Goal: Task Accomplishment & Management: Manage account settings

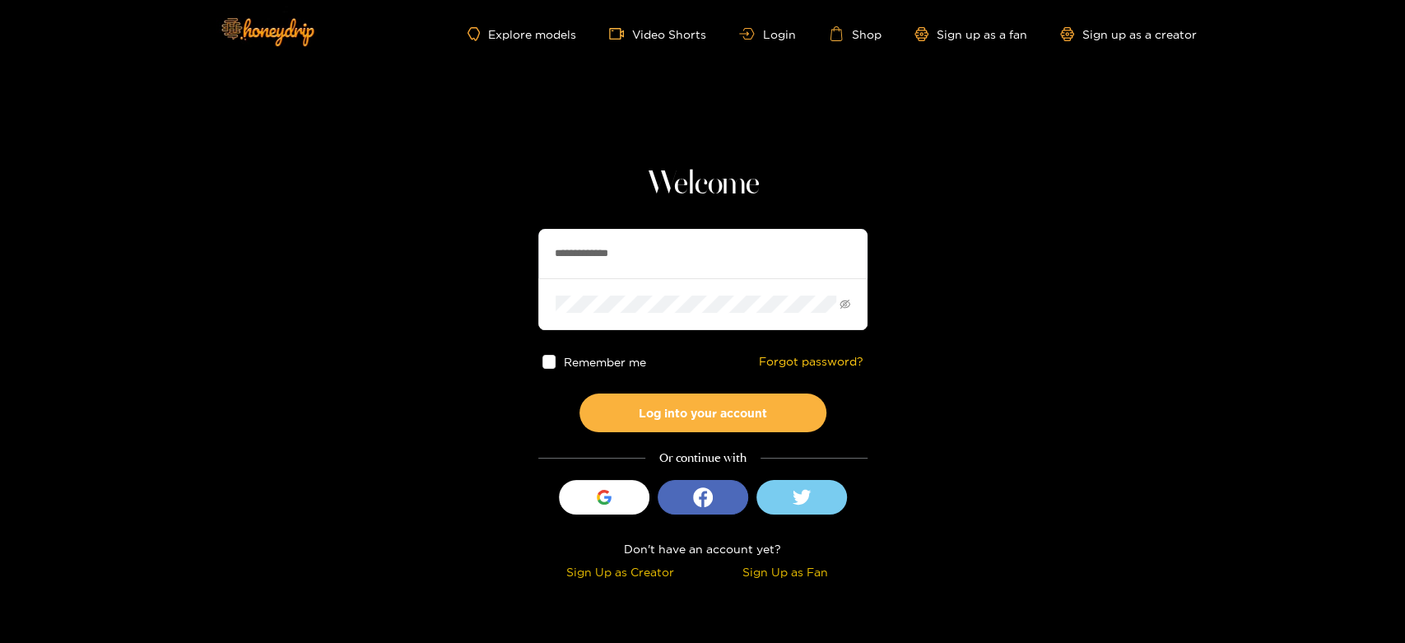
drag, startPoint x: 719, startPoint y: 268, endPoint x: 519, endPoint y: 256, distance: 200.4
click at [519, 256] on section "**********" at bounding box center [702, 292] width 1405 height 585
paste input "text"
type input "*********"
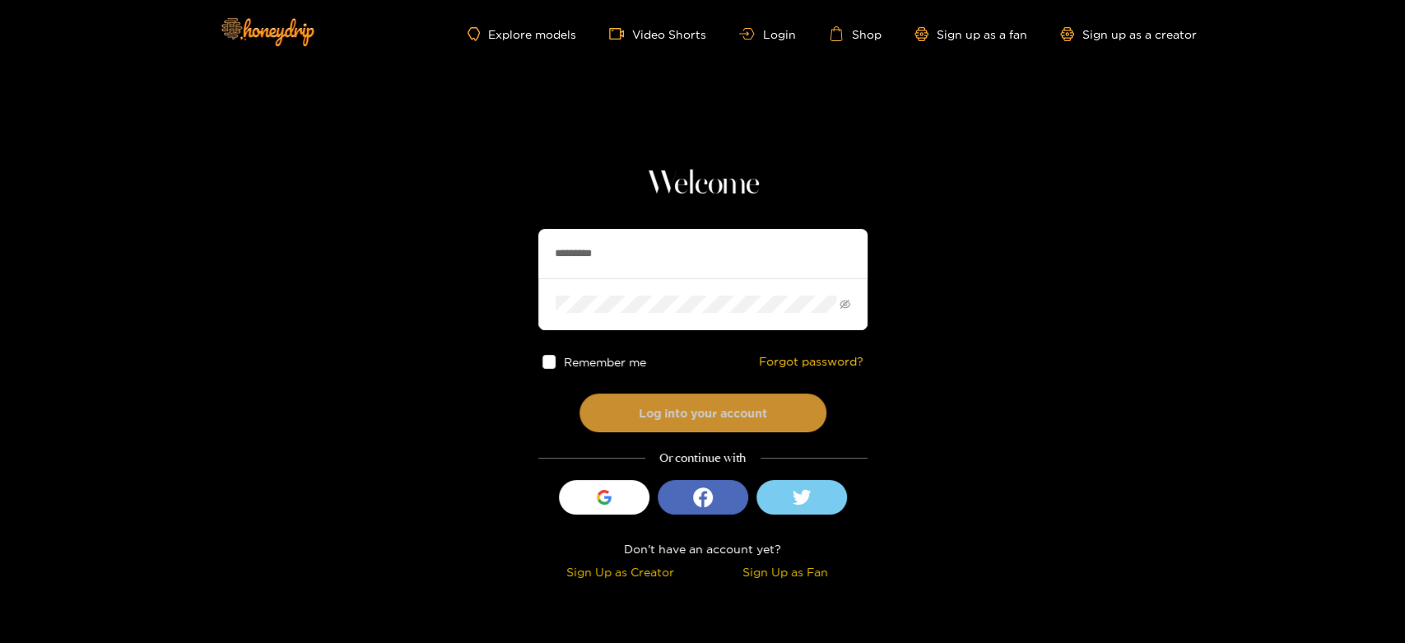
click at [676, 414] on button "Log into your account" at bounding box center [703, 412] width 247 height 39
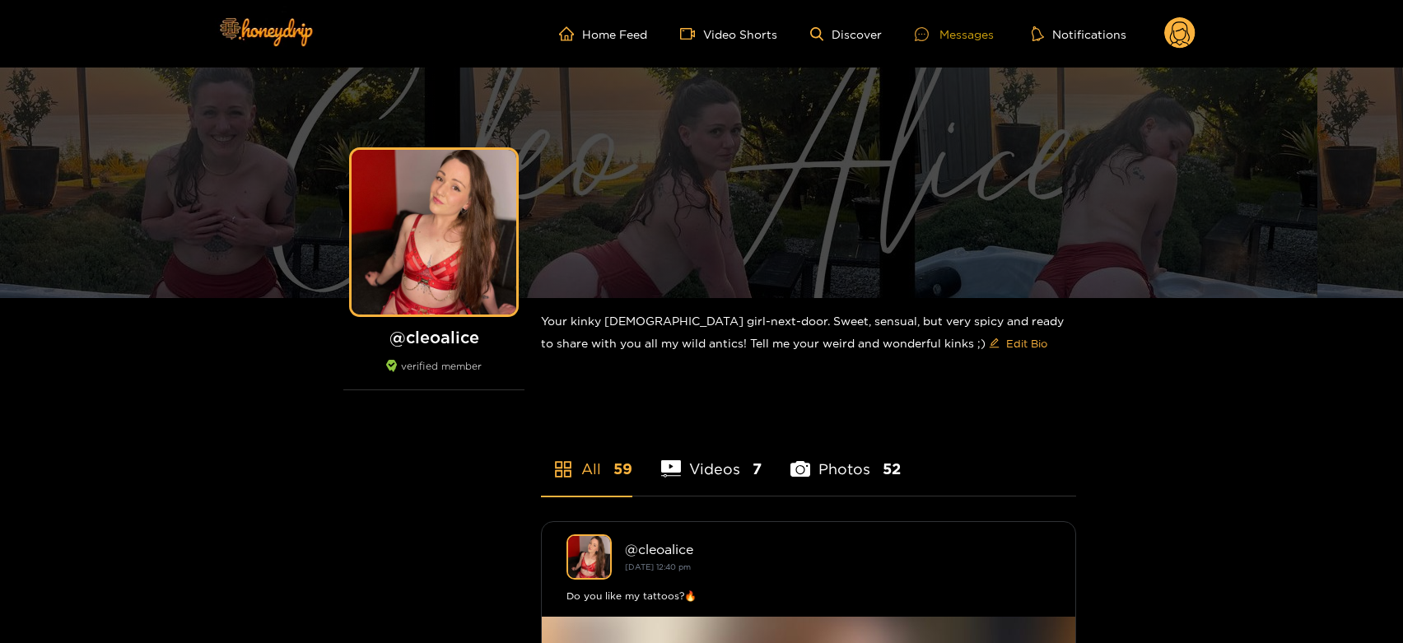
click at [938, 25] on div "Messages" at bounding box center [954, 34] width 79 height 19
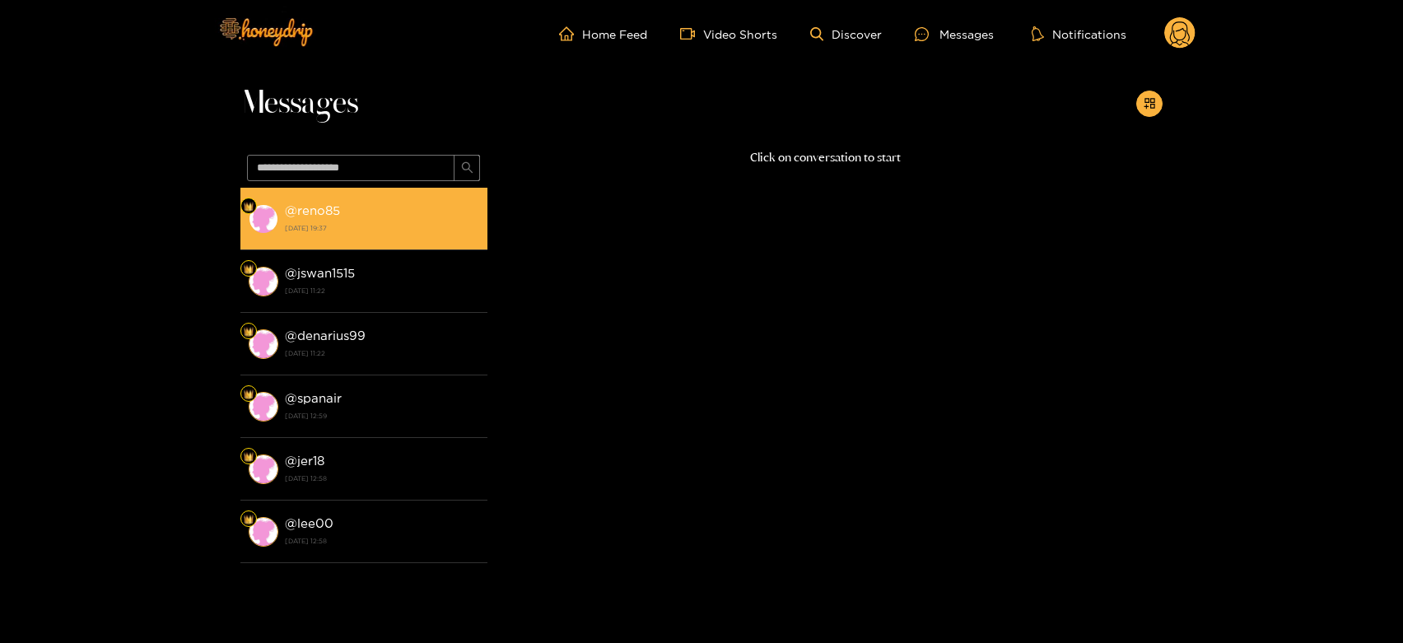
click at [357, 226] on strong "[DATE] 19:37" at bounding box center [382, 228] width 194 height 15
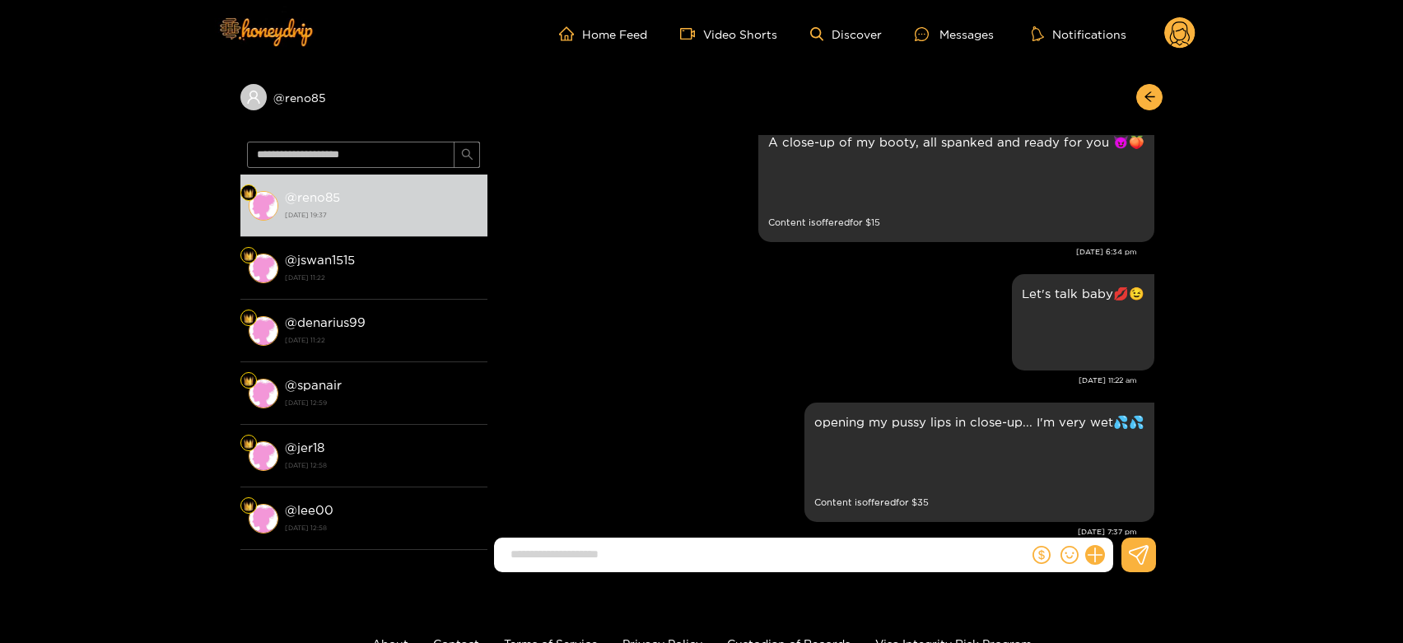
scroll to position [2959, 0]
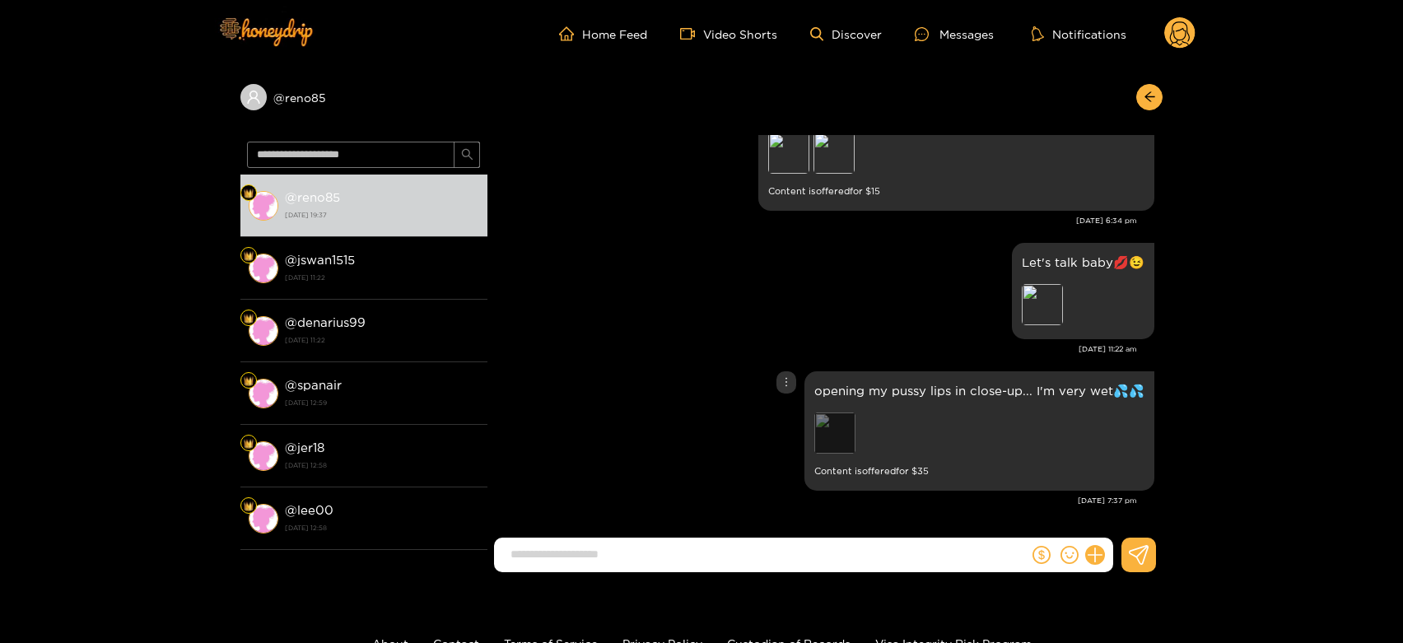
click at [842, 446] on div "Preview" at bounding box center [834, 432] width 41 height 41
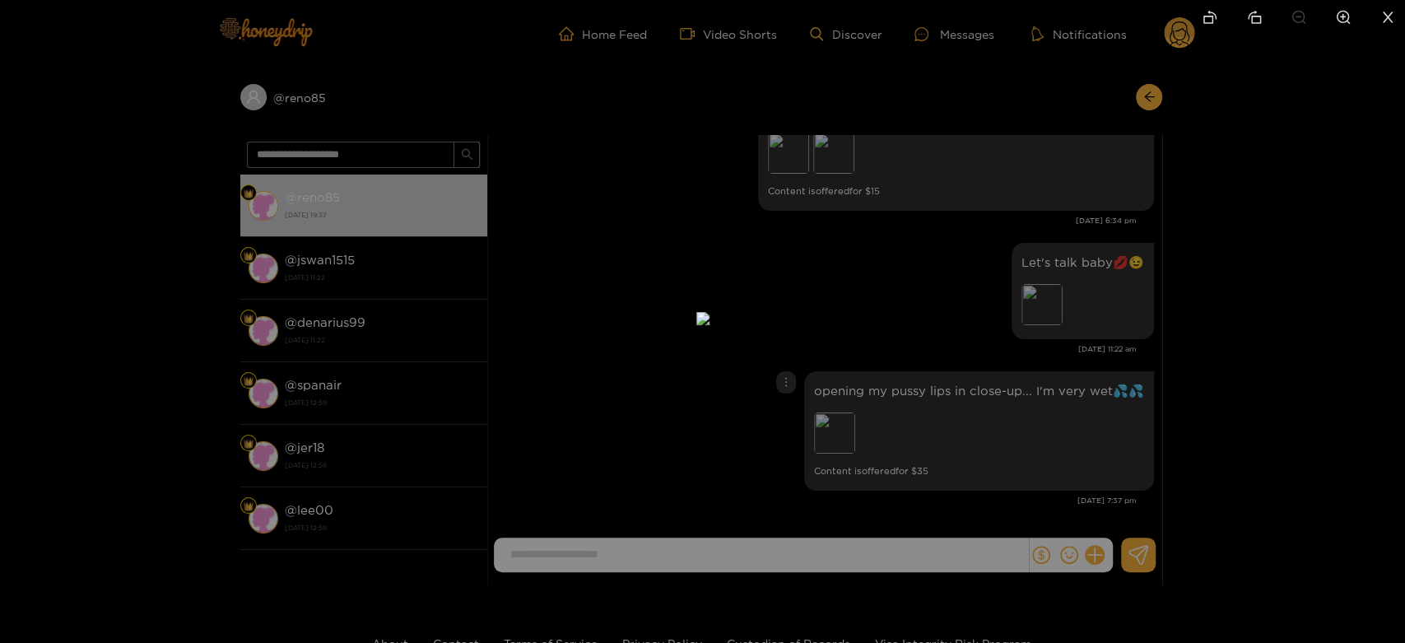
click at [1223, 361] on div at bounding box center [702, 321] width 1405 height 643
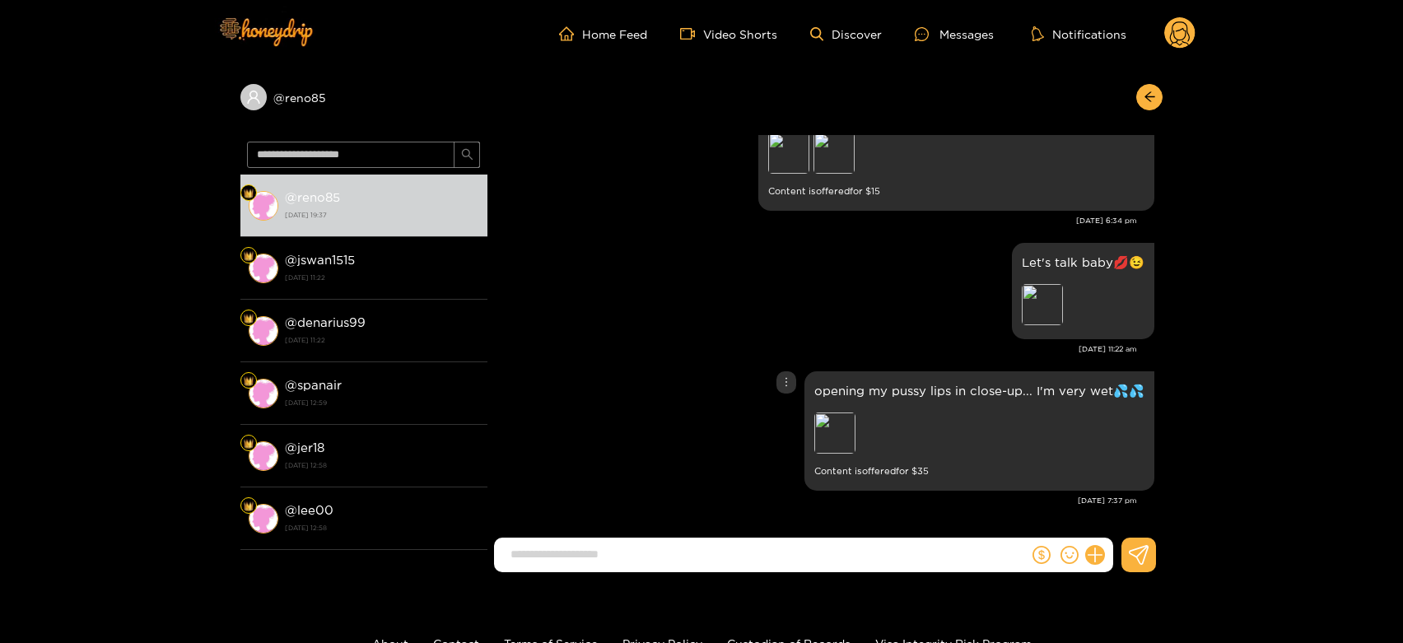
scroll to position [2867, 0]
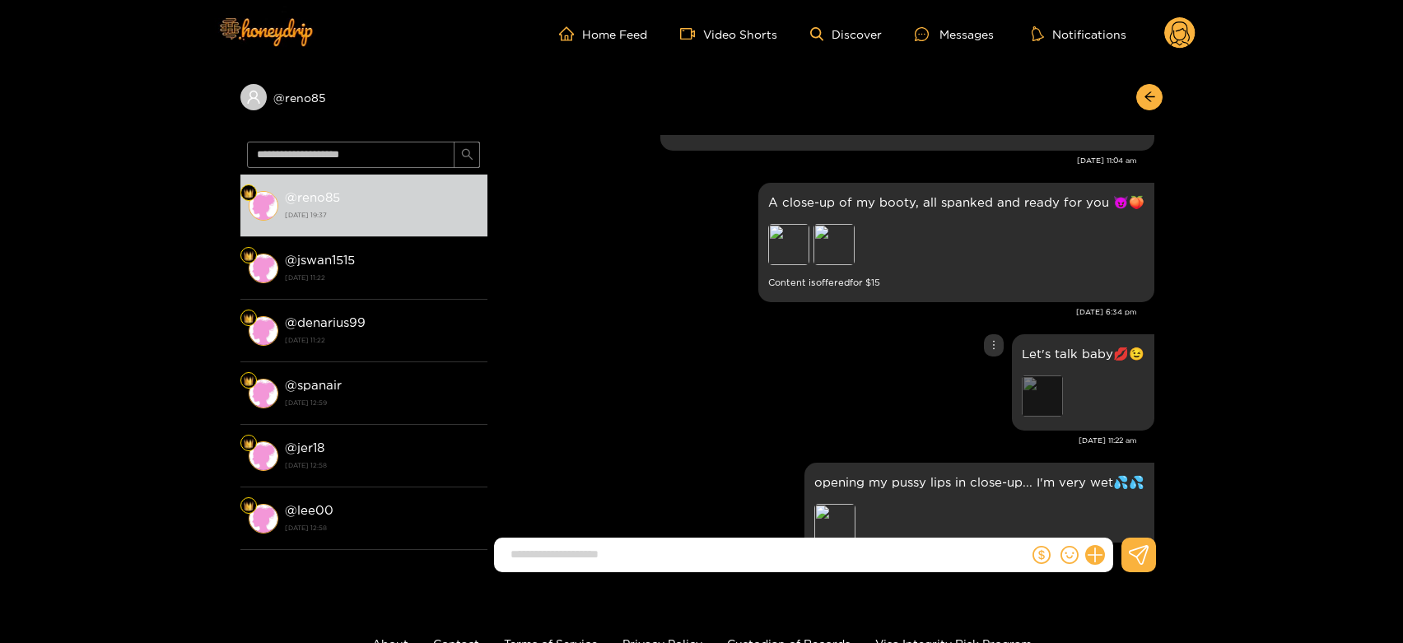
click at [1040, 385] on div "Preview" at bounding box center [1042, 395] width 41 height 41
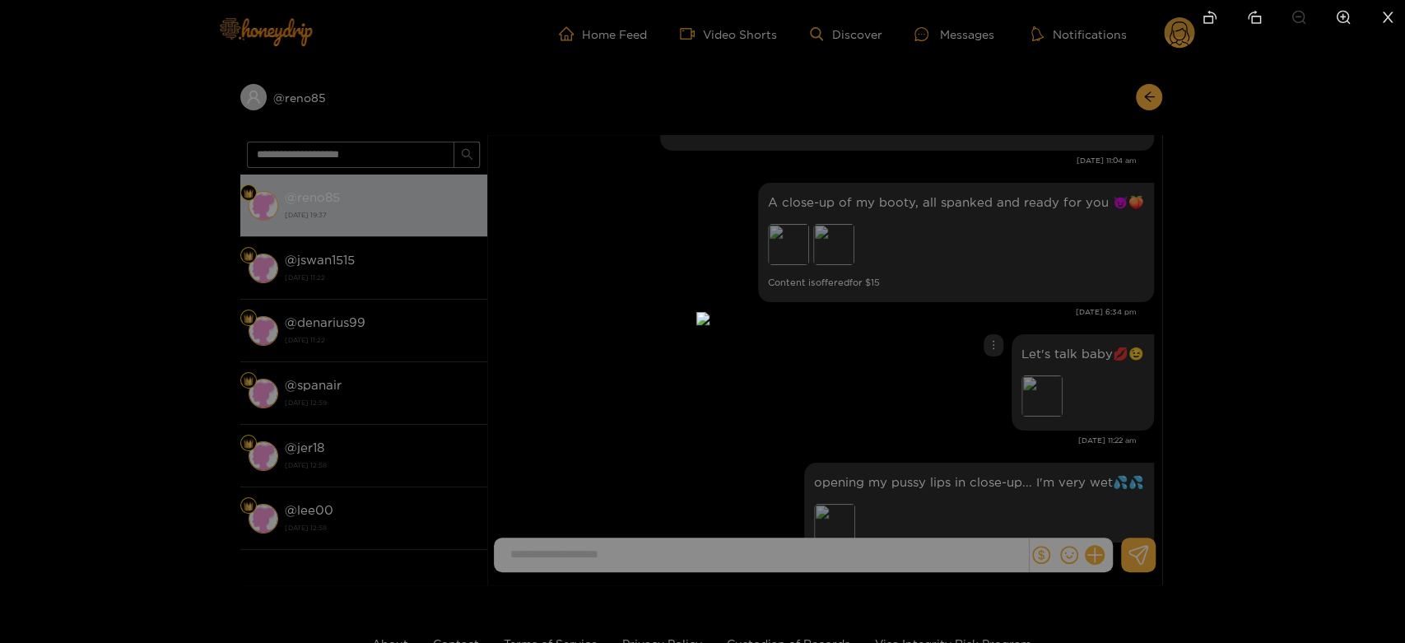
click at [702, 312] on img at bounding box center [702, 318] width 13 height 13
click at [1105, 255] on div at bounding box center [702, 321] width 1405 height 643
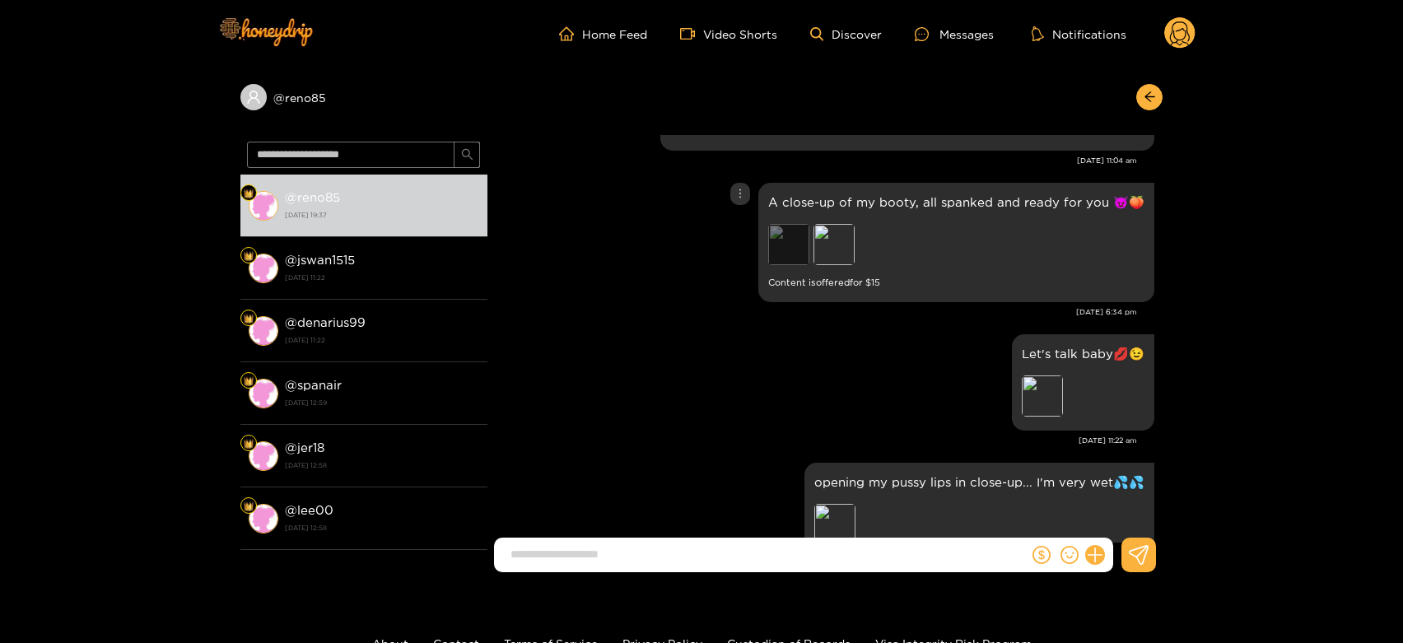
click at [794, 240] on div "Preview" at bounding box center [788, 244] width 41 height 41
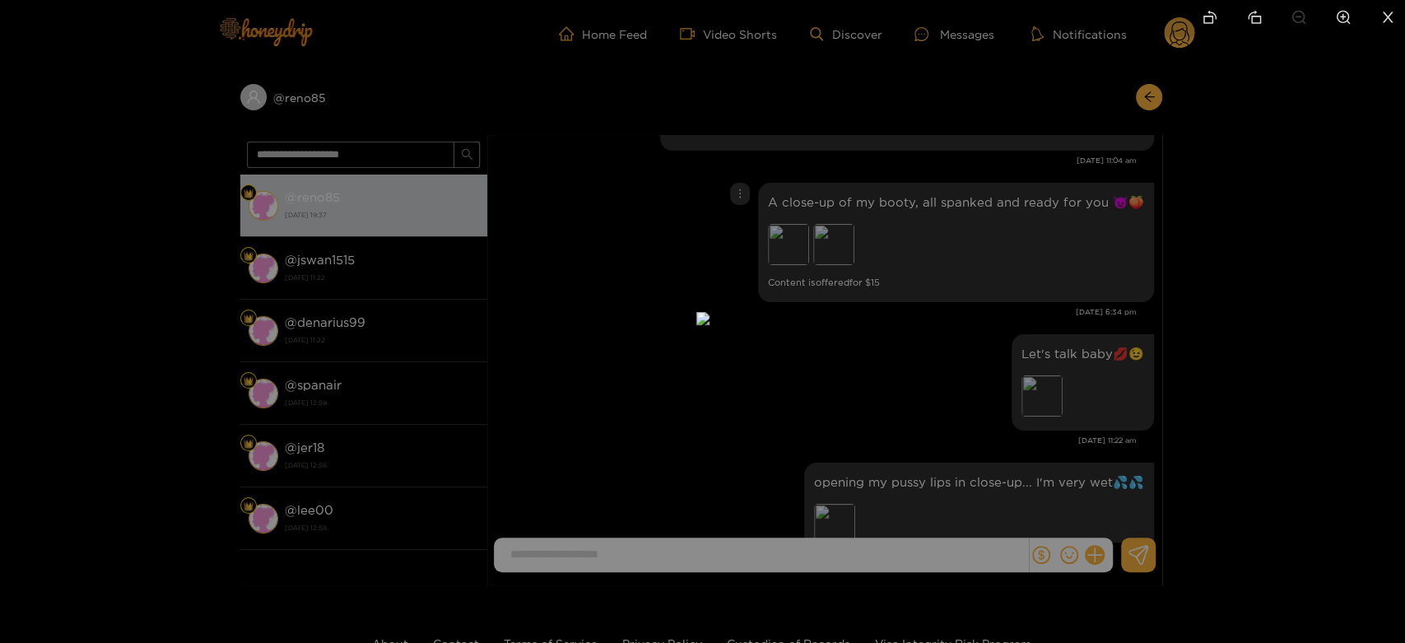
click at [1152, 285] on div at bounding box center [702, 321] width 1405 height 643
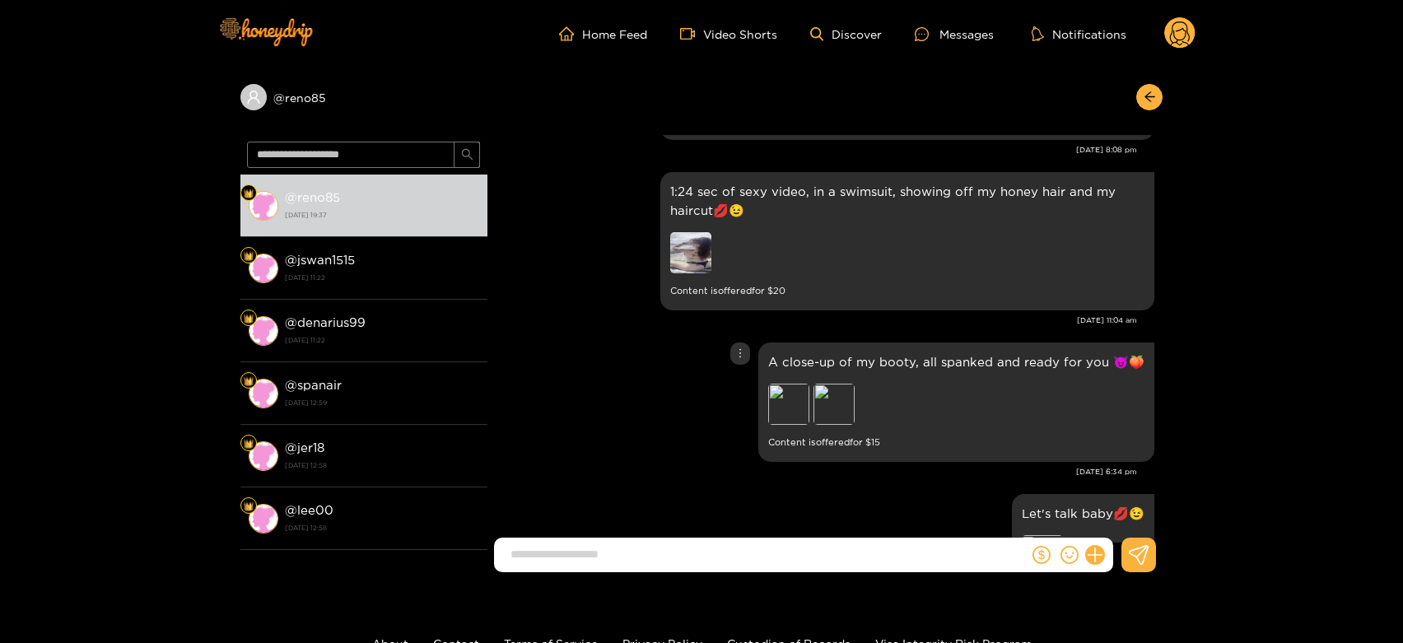
scroll to position [2684, 0]
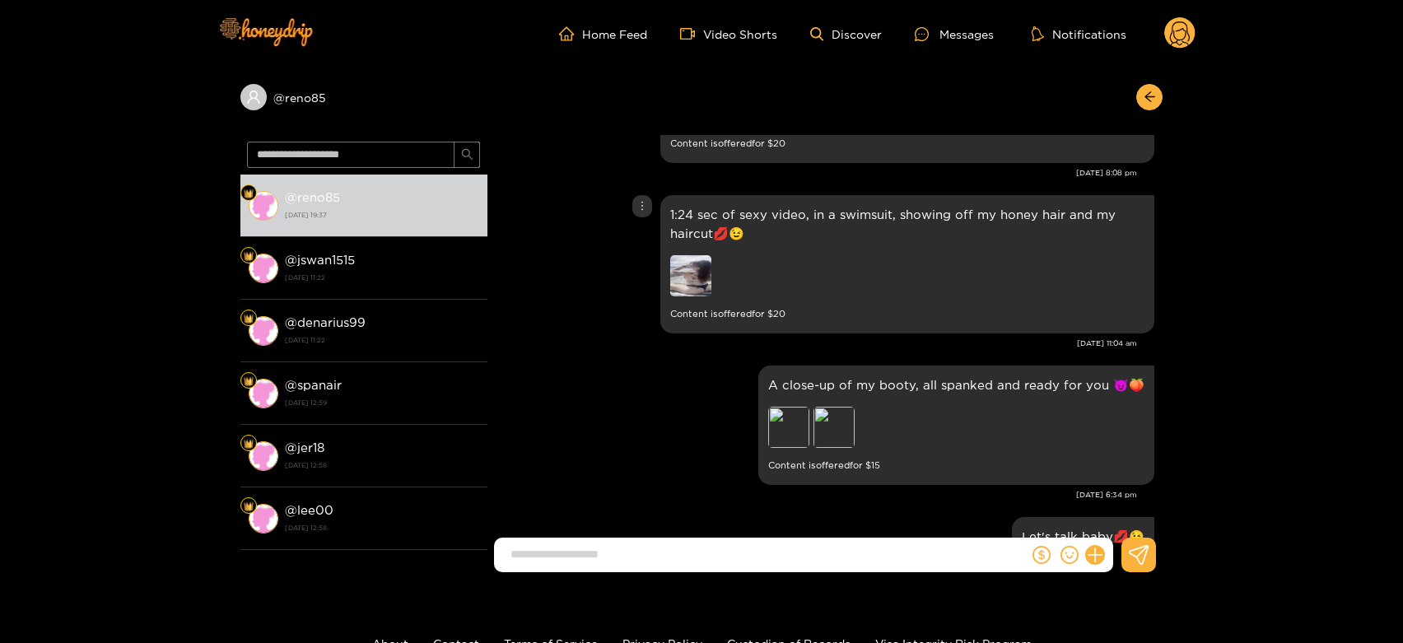
click at [696, 268] on img at bounding box center [690, 275] width 41 height 41
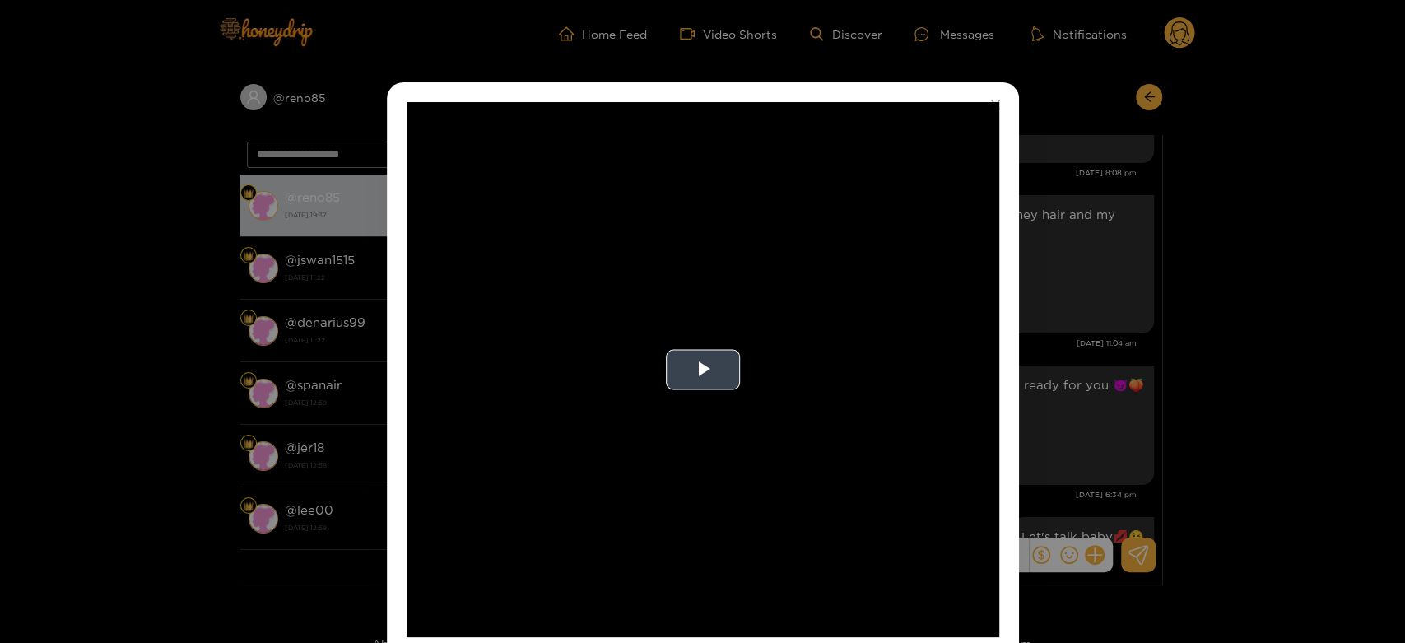
click at [879, 358] on video "Video Player" at bounding box center [703, 369] width 593 height 535
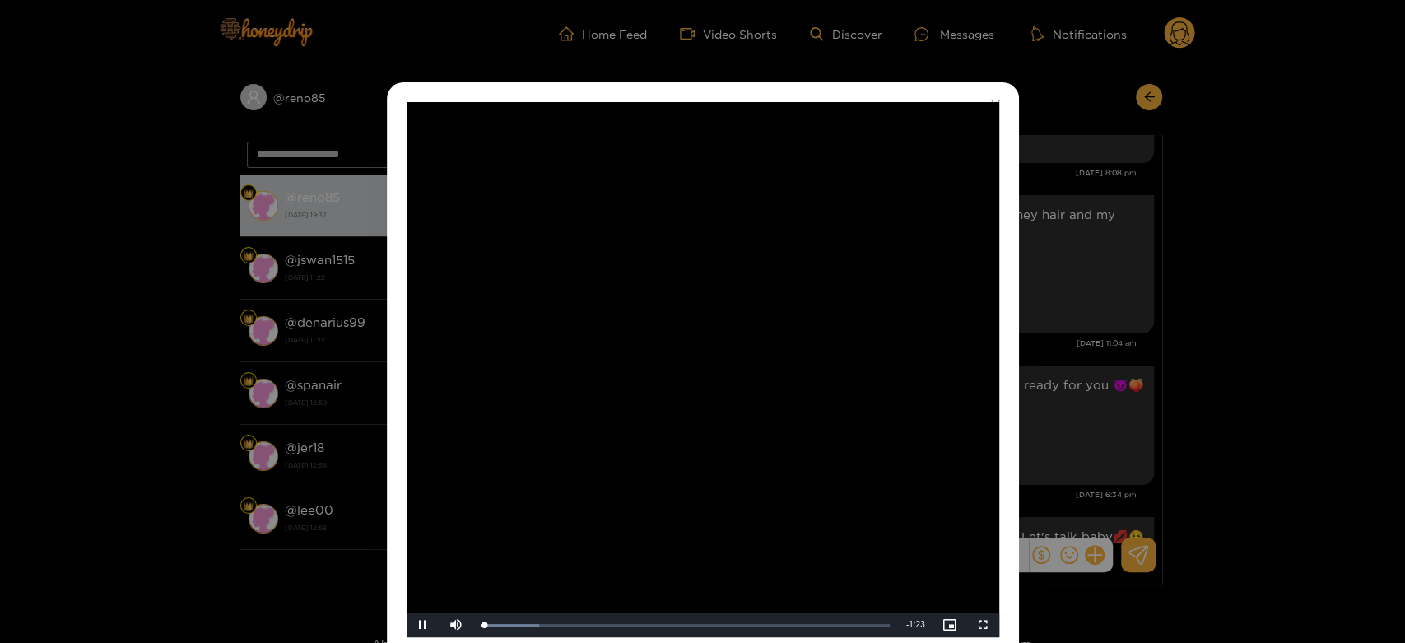
click at [879, 358] on video "Video Player" at bounding box center [703, 369] width 593 height 535
click at [1143, 321] on div "**********" at bounding box center [702, 321] width 1405 height 643
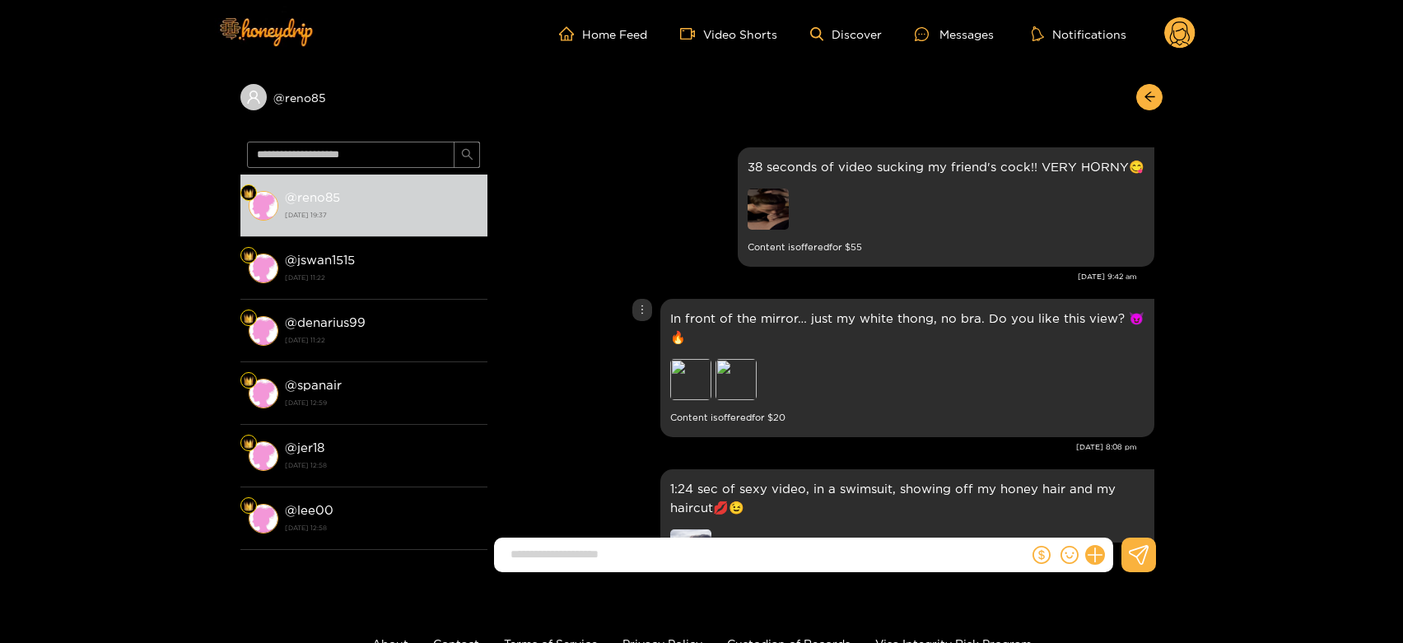
scroll to position [2502, 0]
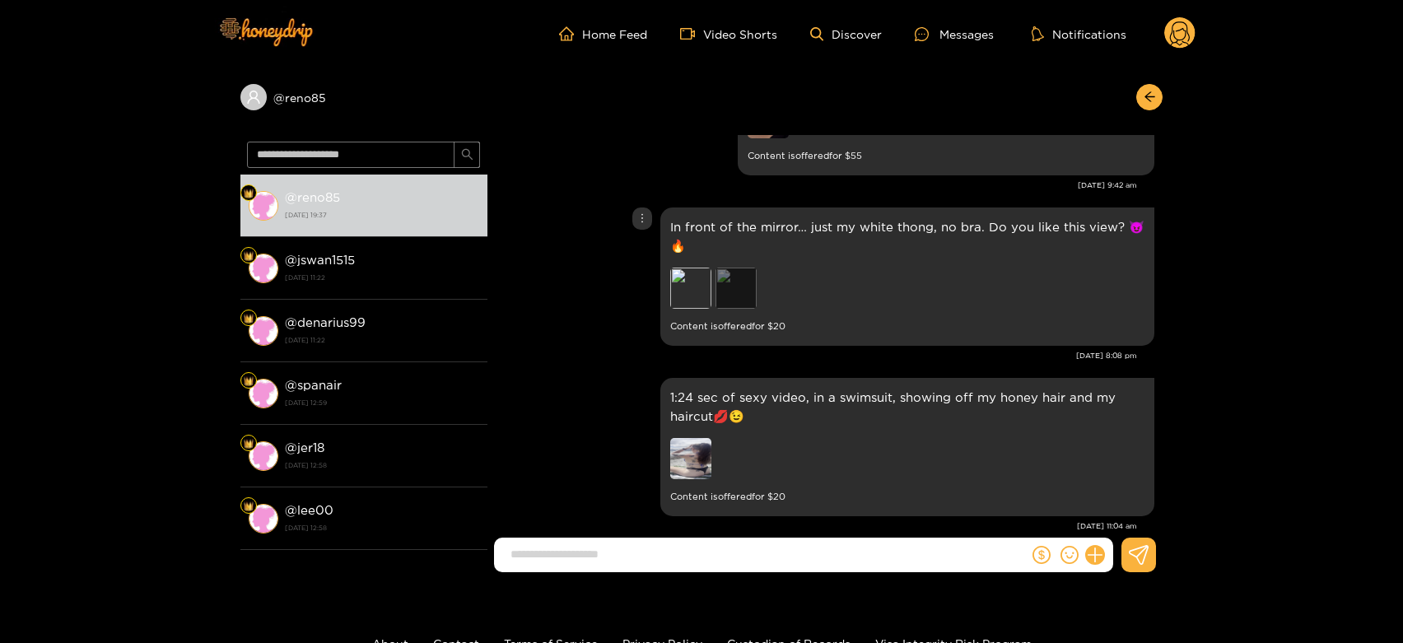
click at [751, 300] on div "Preview" at bounding box center [735, 288] width 41 height 41
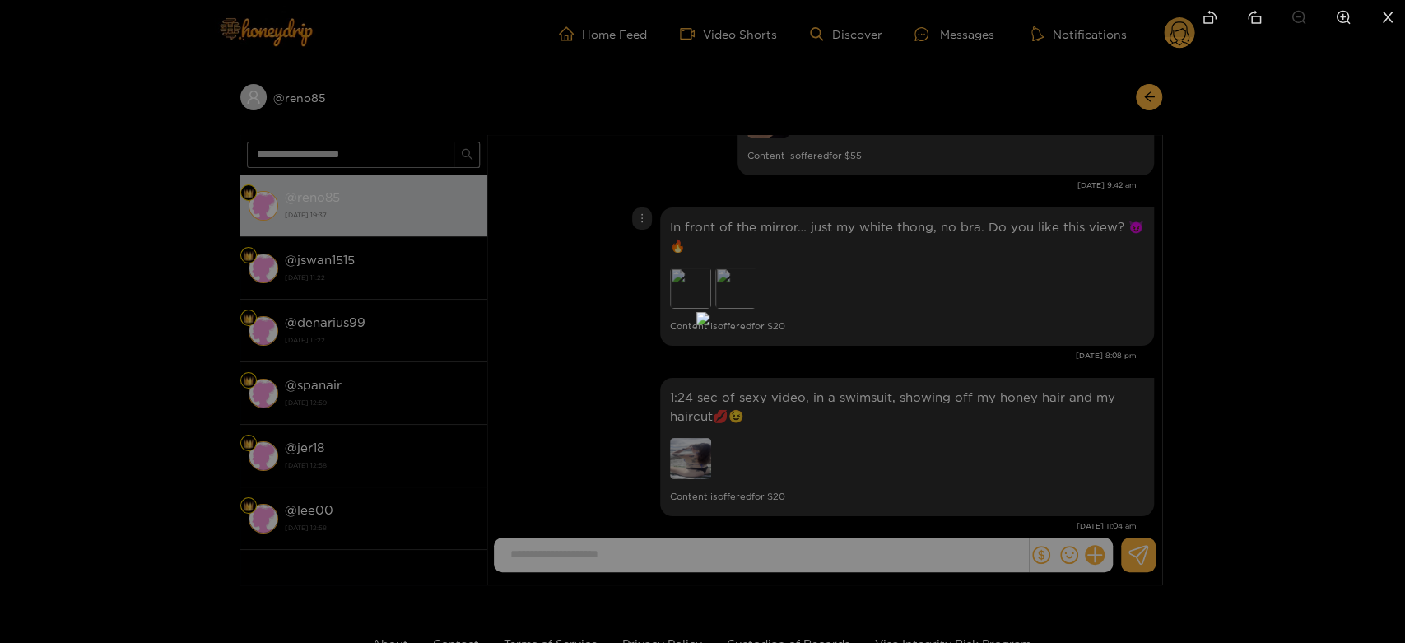
click at [1067, 308] on div at bounding box center [702, 321] width 1405 height 643
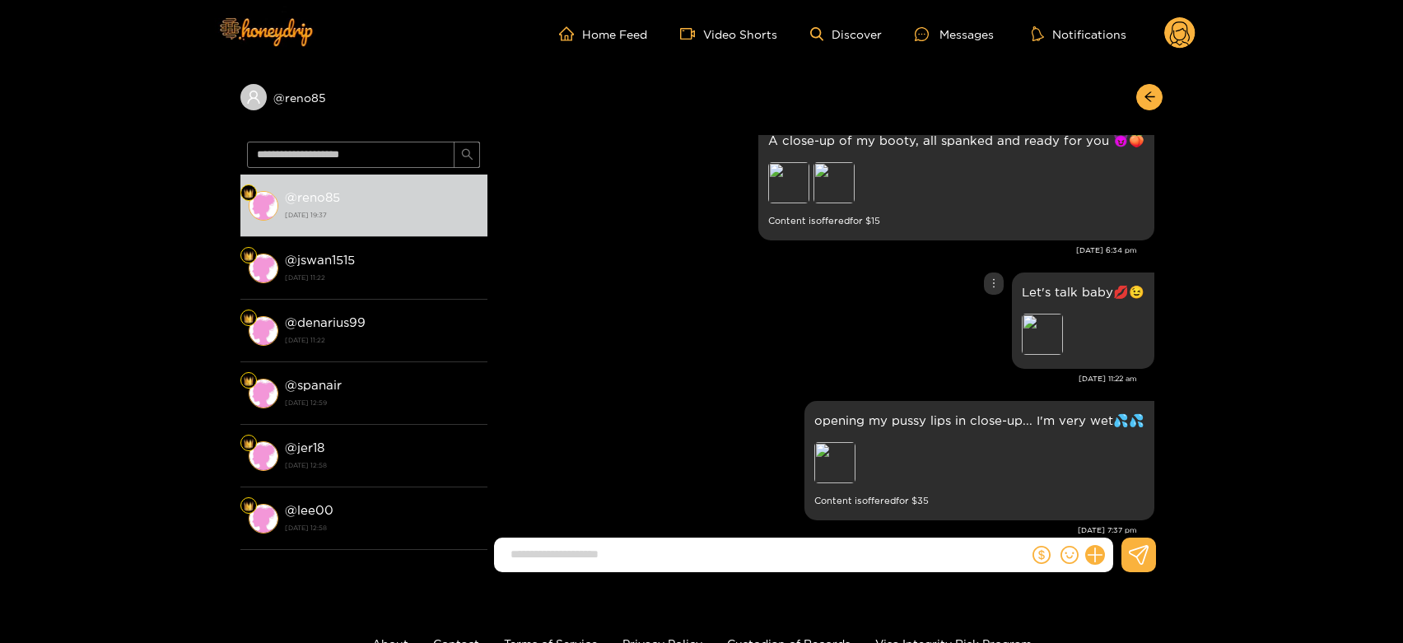
scroll to position [2959, 0]
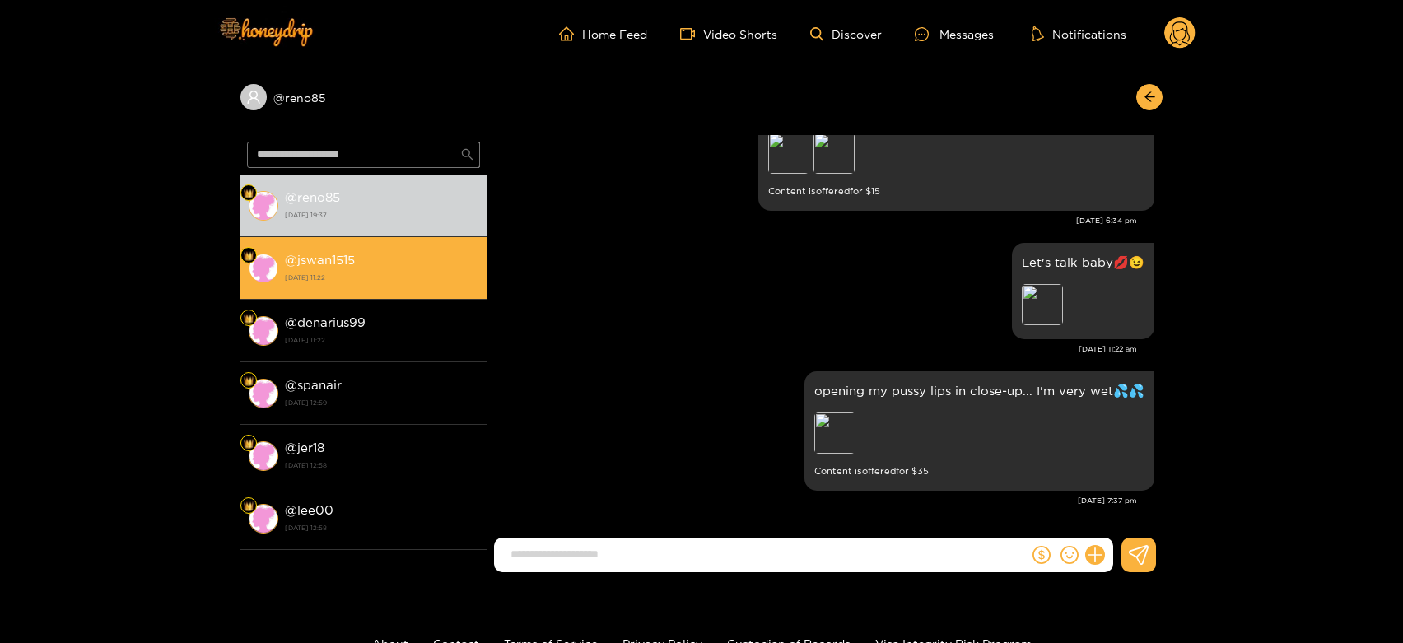
click at [454, 274] on strong "[DATE] 11:22" at bounding box center [382, 277] width 194 height 15
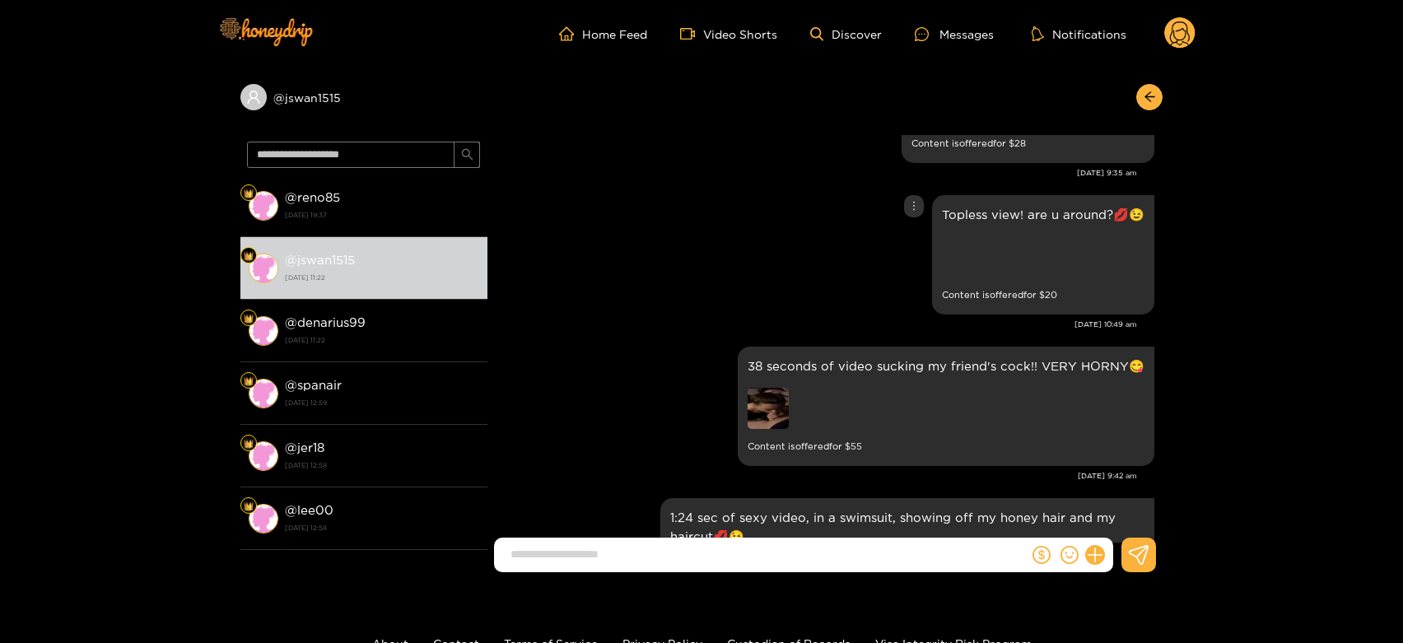
scroll to position [3706, 0]
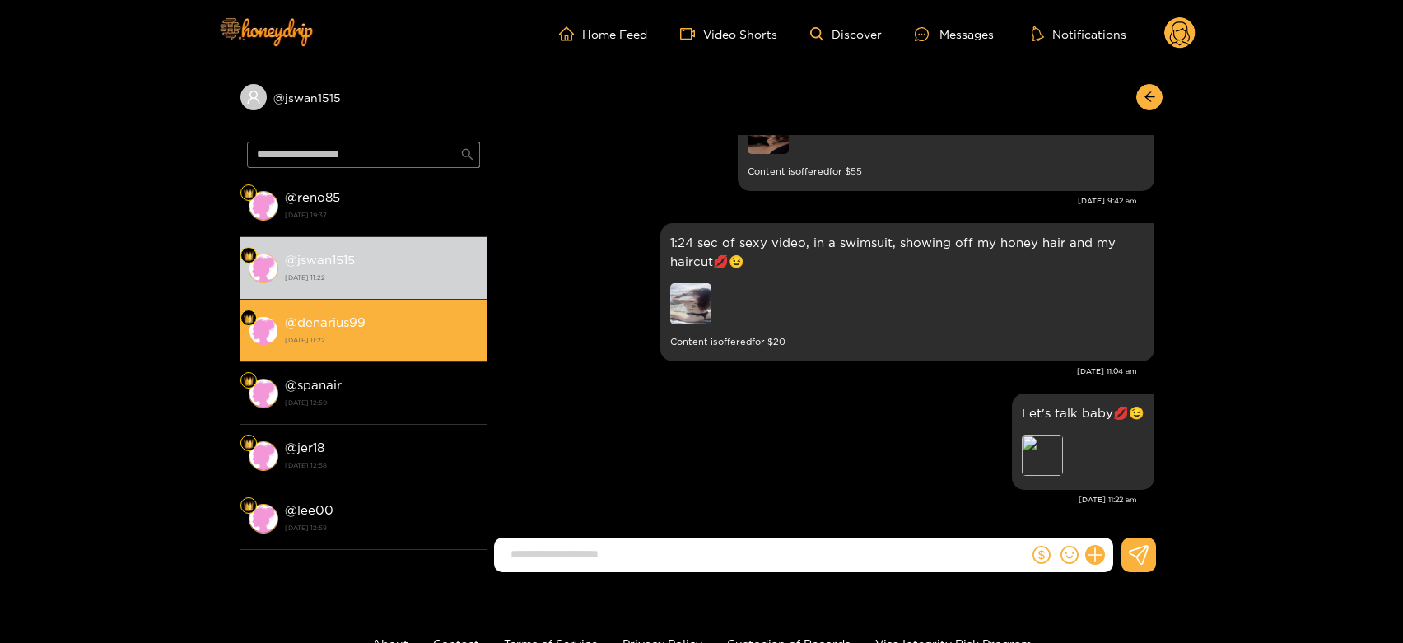
click at [366, 328] on div "@ denarius99 [DATE] 11:22" at bounding box center [382, 330] width 194 height 37
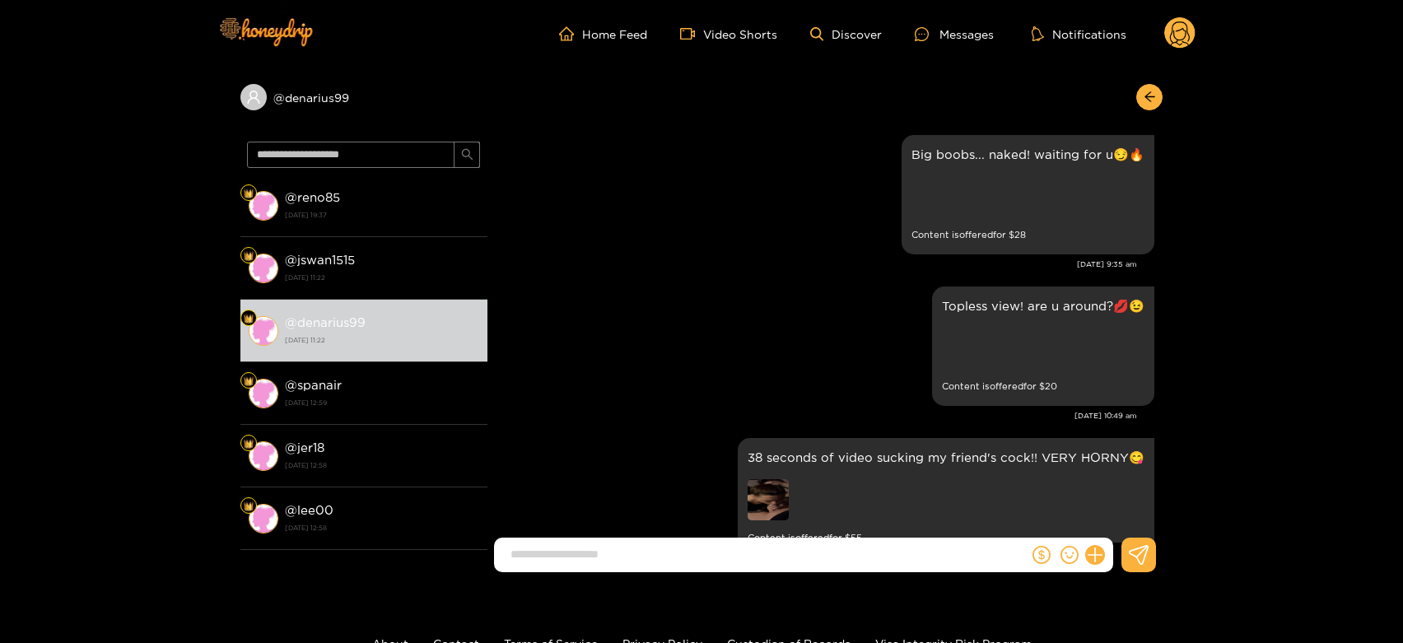
scroll to position [3248, 0]
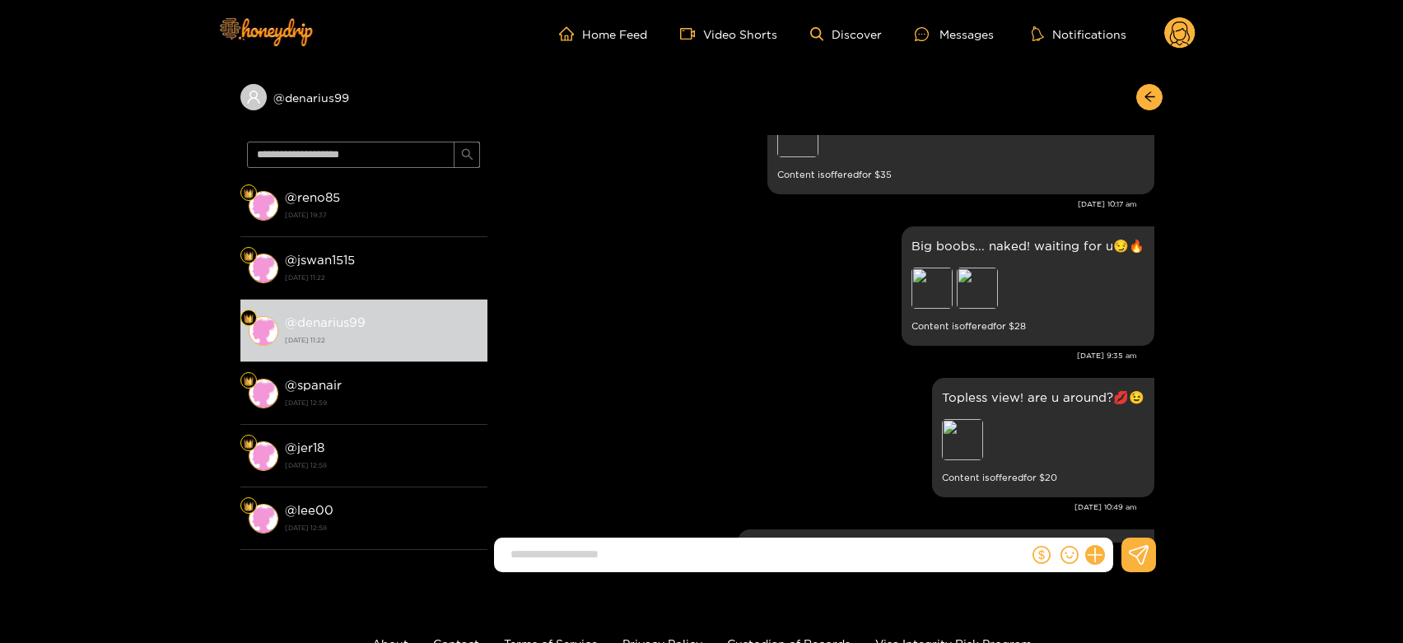
click at [1178, 23] on circle at bounding box center [1179, 32] width 31 height 31
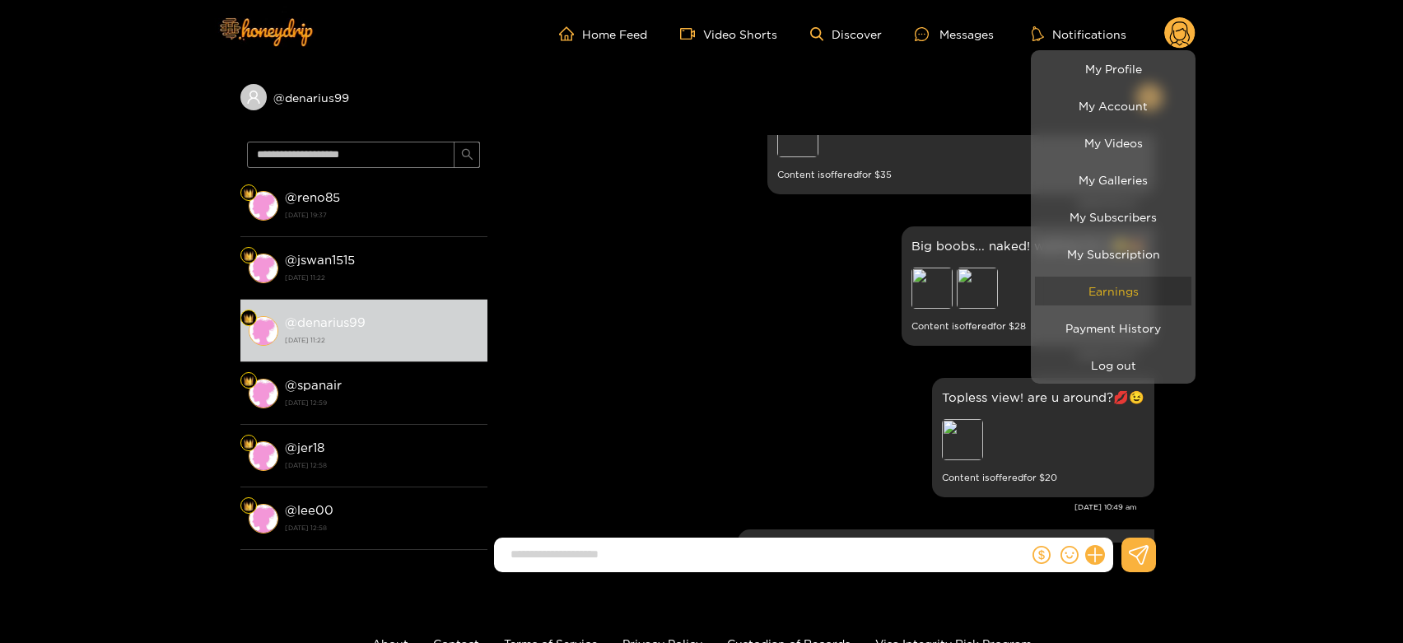
click at [1110, 282] on link "Earnings" at bounding box center [1113, 291] width 156 height 29
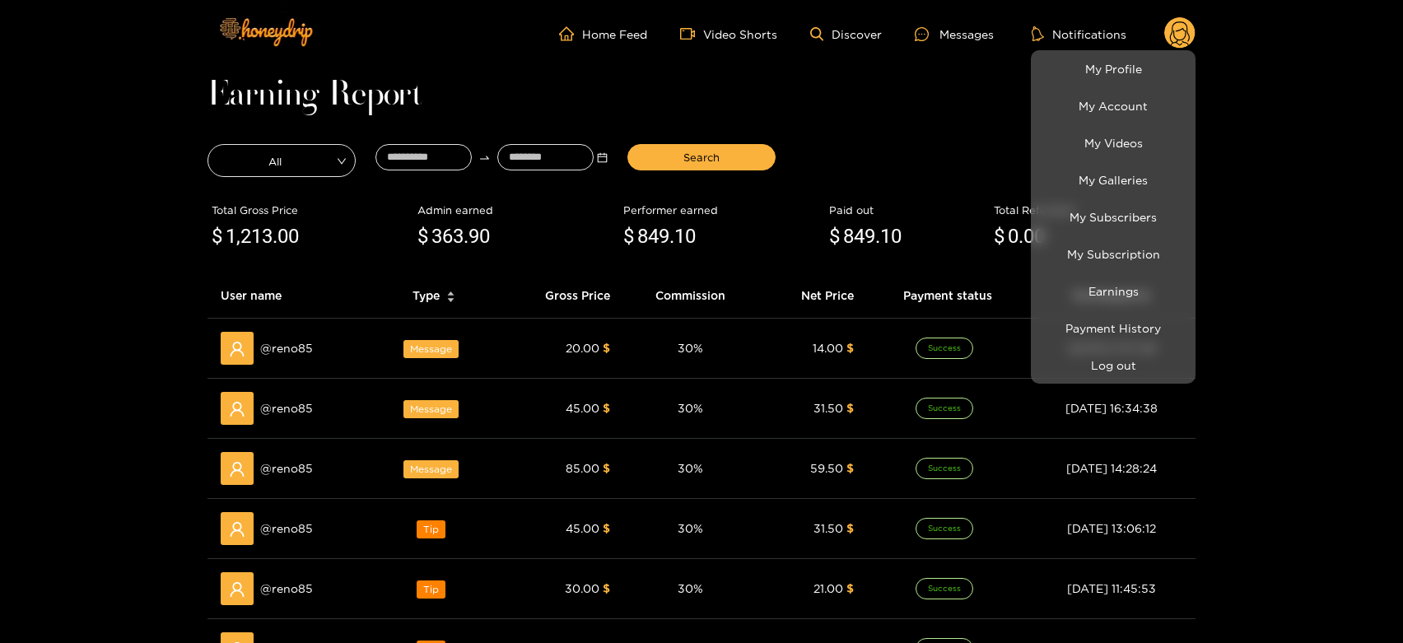
click at [298, 341] on div at bounding box center [701, 321] width 1403 height 643
click at [298, 341] on span "@ reno85" at bounding box center [286, 348] width 53 height 18
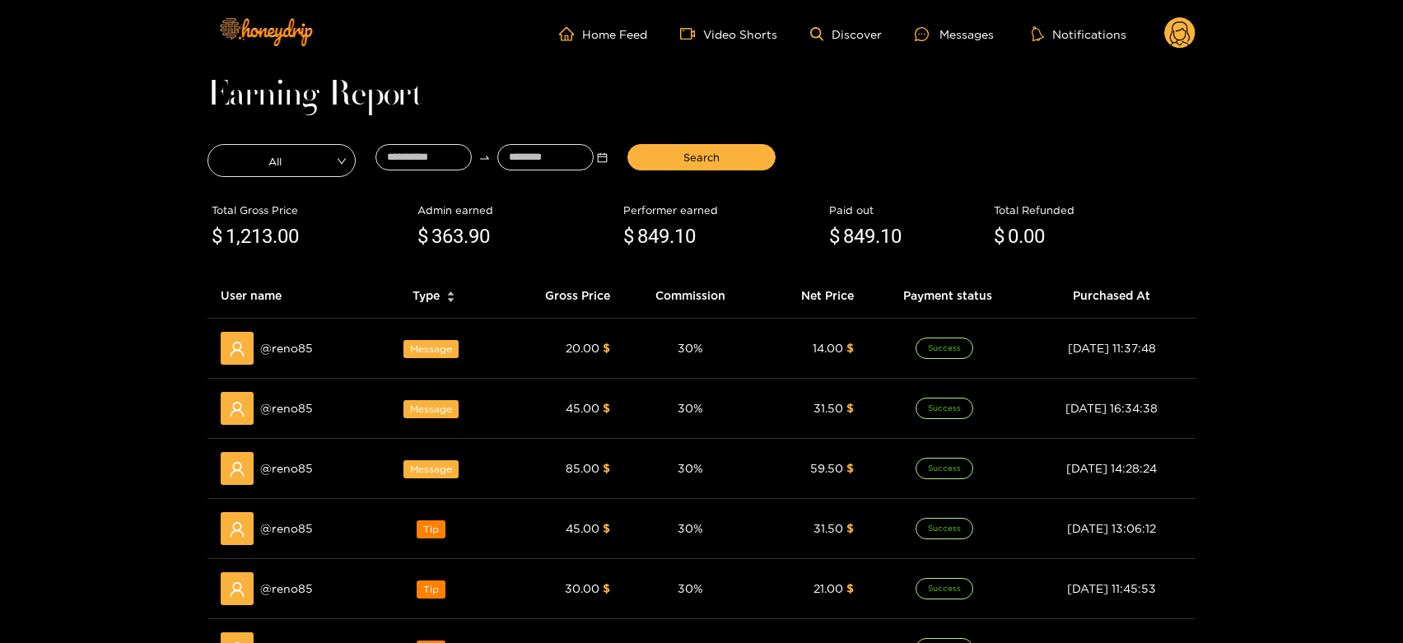
click at [1178, 24] on circle at bounding box center [1179, 32] width 31 height 31
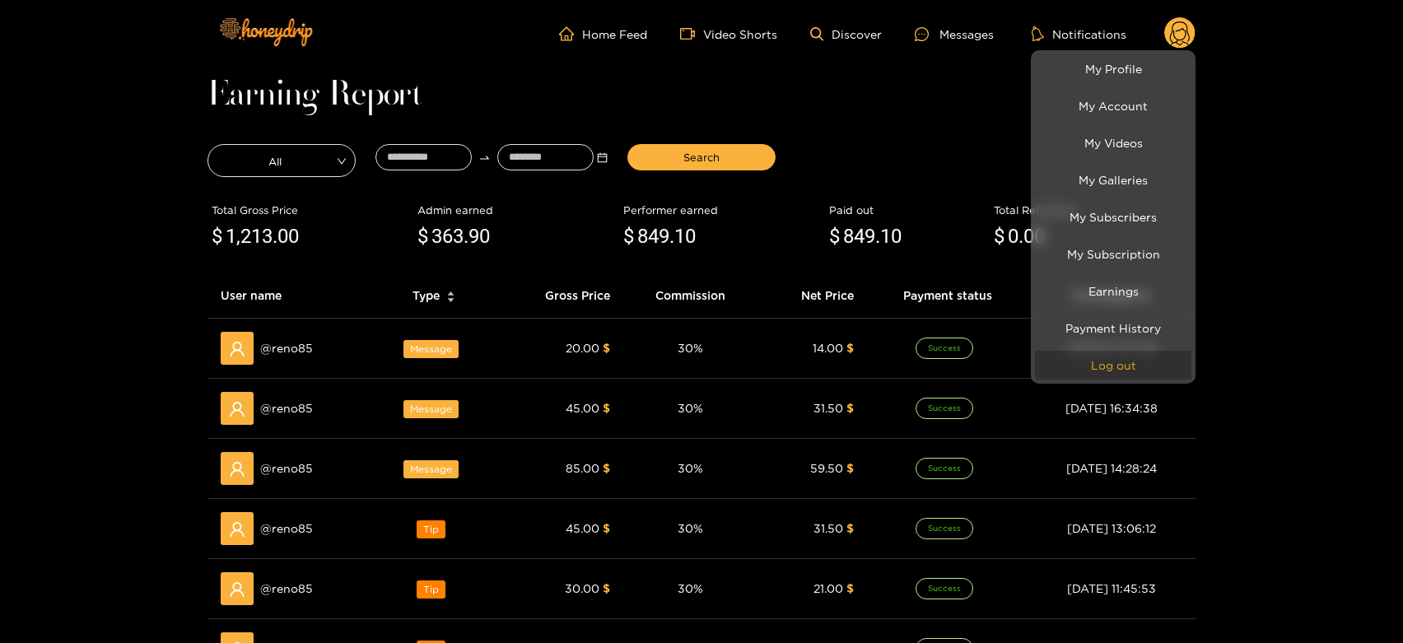
click at [1104, 374] on button "Log out" at bounding box center [1113, 365] width 156 height 29
